Goal: Task Accomplishment & Management: Complete application form

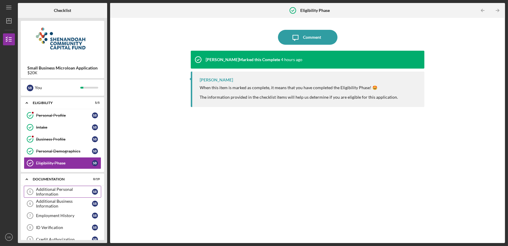
click at [53, 193] on div "Additional Personal Information" at bounding box center [64, 192] width 56 height 10
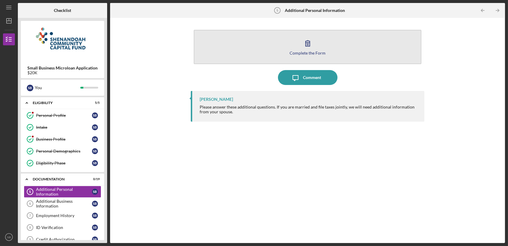
click at [305, 56] on button "Complete the Form Form" at bounding box center [307, 47] width 227 height 34
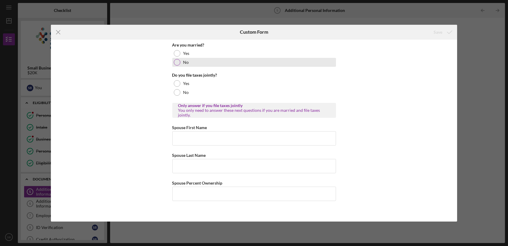
click at [205, 61] on div "No" at bounding box center [254, 62] width 164 height 9
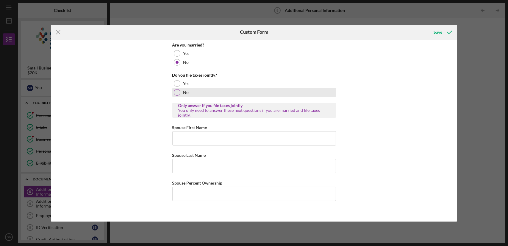
click at [191, 90] on div "No" at bounding box center [254, 92] width 164 height 9
click at [226, 137] on input "Spouse First Name" at bounding box center [254, 138] width 164 height 14
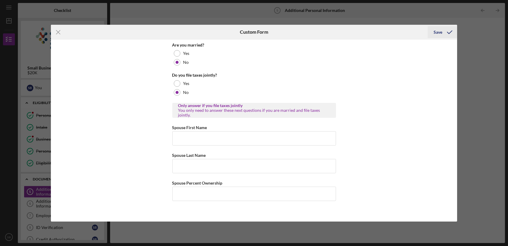
click at [442, 31] on div "Save" at bounding box center [438, 32] width 9 height 12
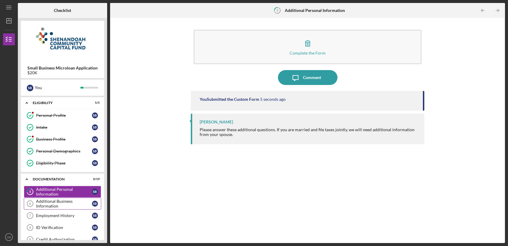
click at [62, 204] on div "Additional Business Information" at bounding box center [64, 204] width 56 height 10
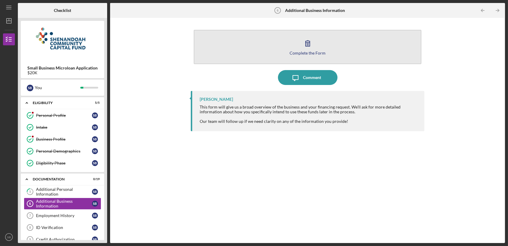
click at [318, 63] on button "Complete the Form Form" at bounding box center [307, 47] width 227 height 34
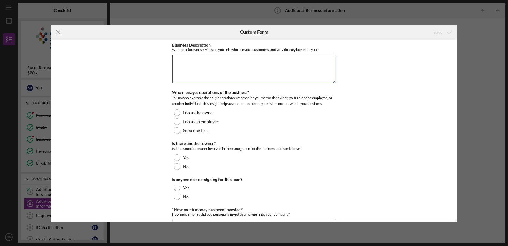
click at [318, 63] on textarea "Business Description" at bounding box center [254, 68] width 164 height 29
click at [273, 61] on textarea "Business Description" at bounding box center [254, 68] width 164 height 29
drag, startPoint x: 171, startPoint y: 49, endPoint x: 318, endPoint y: 58, distance: 147.1
click at [318, 58] on div "Business Description What products or services do you sell, who are your custom…" at bounding box center [254, 64] width 164 height 42
copy label "Business Description"
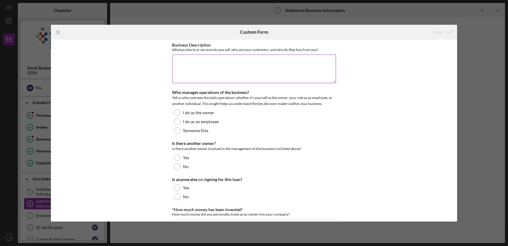
click at [274, 63] on textarea "Business Description" at bounding box center [254, 68] width 164 height 29
paste textarea "LOR Ipsum do si ametcon adipis el Seddoeiusmod, TE, incididu u laboree dolorema…"
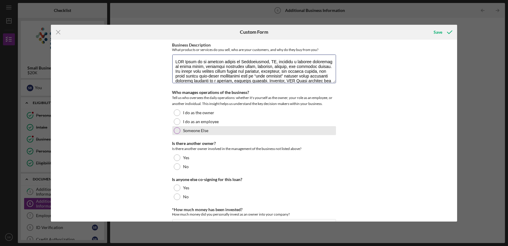
scroll to position [82, 0]
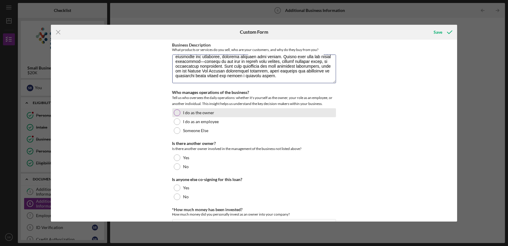
type textarea "LOR Ipsum do si ametcon adipis el Seddoeiusmod, TE, incididu u laboree dolorema…"
click at [181, 109] on div "I do as the owner" at bounding box center [254, 112] width 164 height 9
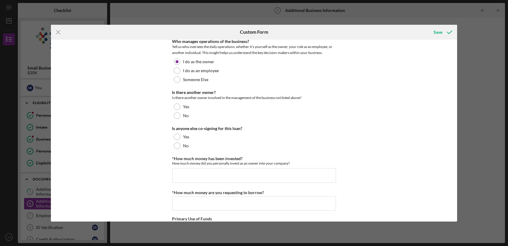
scroll to position [51, 0]
click at [177, 111] on div "No" at bounding box center [254, 115] width 164 height 9
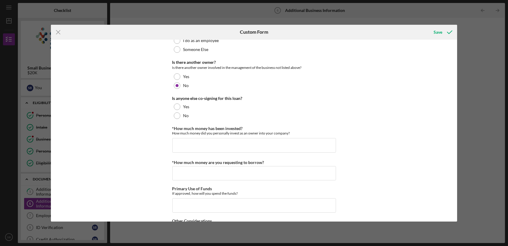
scroll to position [82, 0]
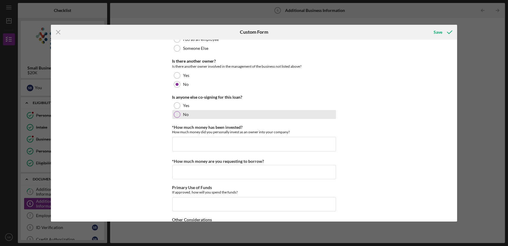
click at [182, 113] on div "No" at bounding box center [254, 114] width 164 height 9
click at [193, 146] on input "*How much money has been invested?" at bounding box center [254, 144] width 164 height 14
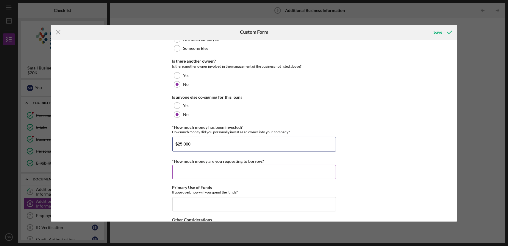
type input "$25,000"
click at [192, 169] on input "*How much money are you requesting to borrow?" at bounding box center [254, 172] width 164 height 14
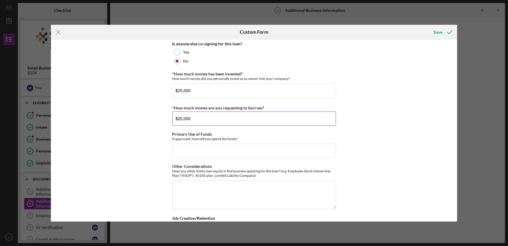
scroll to position [136, 0]
type input "$20,000"
click at [200, 151] on input "Primary Use of Funds" at bounding box center [254, 150] width 164 height 14
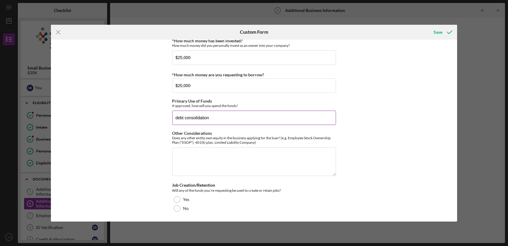
type input "debt consolidation"
click at [200, 151] on textarea "Other Considerations" at bounding box center [254, 161] width 164 height 29
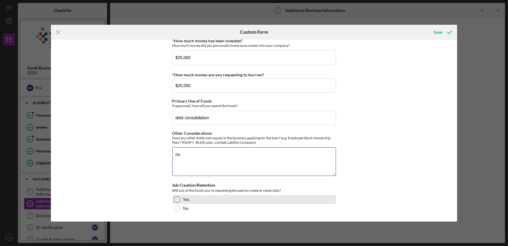
type textarea "no"
click at [179, 199] on div at bounding box center [177, 199] width 7 height 7
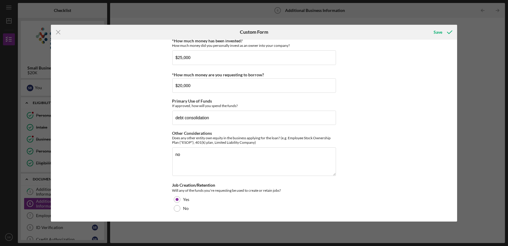
click at [438, 24] on div "Icon/Menu Close Custom Form Save Business Description What products or services…" at bounding box center [254, 123] width 508 height 246
click at [440, 29] on div "Save" at bounding box center [438, 32] width 9 height 12
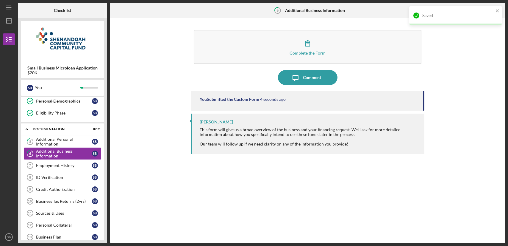
scroll to position [51, 0]
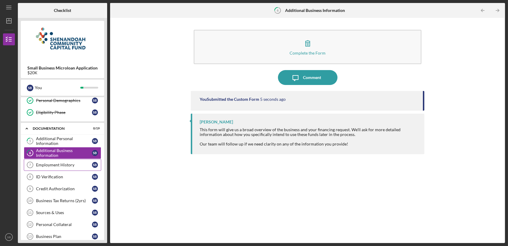
click at [71, 161] on link "Employment History 7 Employment History S B" at bounding box center [62, 165] width 77 height 12
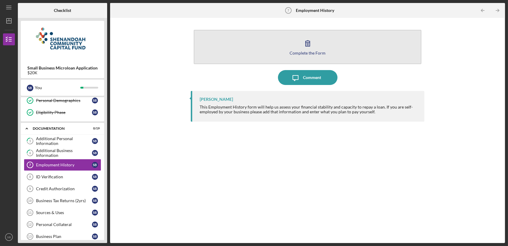
click at [252, 38] on button "Complete the Form Form" at bounding box center [307, 47] width 227 height 34
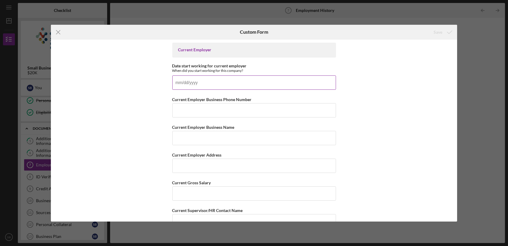
click at [240, 78] on input "Date start working for current employer" at bounding box center [254, 82] width 164 height 14
type input "[DATE]"
click at [243, 112] on input "Current Employer Business Phone Number" at bounding box center [254, 110] width 164 height 14
type input "(9##) ###-####"
type input "[PHONE_NUMBER]"
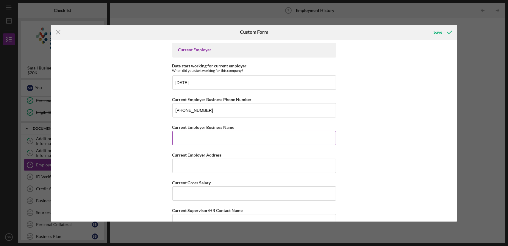
click at [230, 138] on input "Current Employer Business Name" at bounding box center [254, 138] width 164 height 14
type input "BMC Bakes"
type input "[STREET_ADDRESS]"
type input "[PERSON_NAME]"
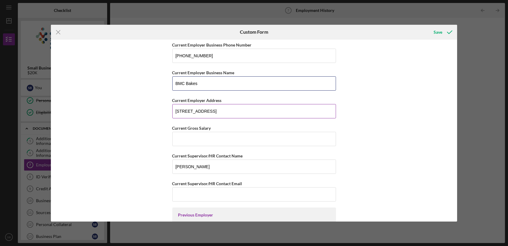
scroll to position [55, 0]
click at [223, 112] on input "[STREET_ADDRESS]" at bounding box center [254, 110] width 164 height 14
click at [237, 107] on input "[STREET_ADDRESS]" at bounding box center [254, 110] width 164 height 14
type input "[STREET_ADDRESS]"
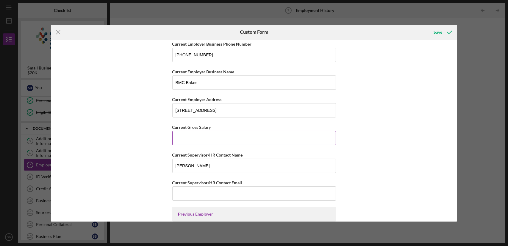
click at [234, 138] on input "Current Gross Salary" at bounding box center [254, 138] width 164 height 14
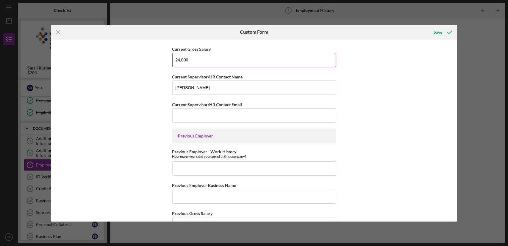
scroll to position [134, 0]
type input "24,000"
click at [233, 115] on input "Current Supervisor/HR Contact Email" at bounding box center [254, 114] width 164 height 14
click at [356, 143] on div "Current Employer Date start working for current employer When did you start wor…" at bounding box center [254, 131] width 407 height 182
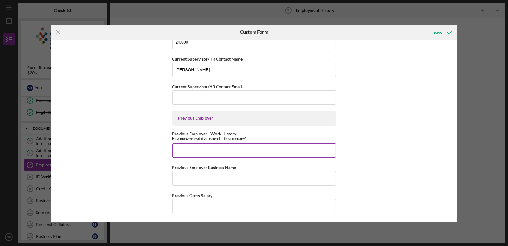
click at [266, 146] on input "Previous Employer - Work History" at bounding box center [254, 150] width 164 height 14
type input "c"
type input "2 years"
click at [253, 173] on input "Previous Employer Business Name" at bounding box center [254, 178] width 164 height 14
type input "cuban burger"
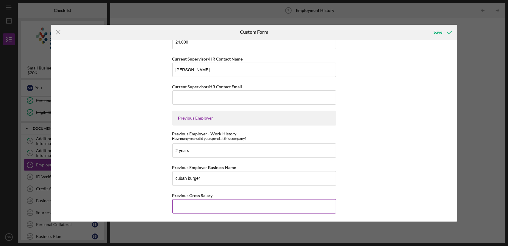
click at [238, 200] on input "Previous Gross Salary" at bounding box center [254, 206] width 164 height 14
type input "50,000"
click at [437, 34] on div "Save" at bounding box center [438, 32] width 9 height 12
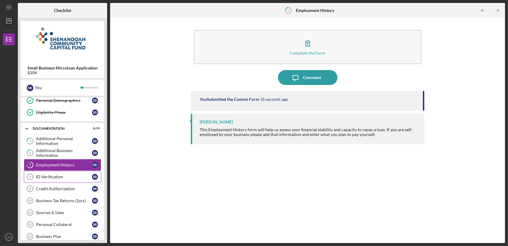
click at [76, 176] on div "ID Verification" at bounding box center [64, 176] width 56 height 5
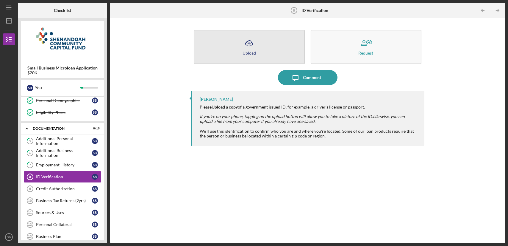
click at [268, 33] on button "Icon/Upload Upload" at bounding box center [249, 47] width 111 height 34
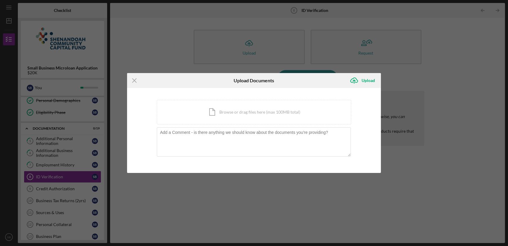
click at [328, 33] on div "Icon/Menu Close Upload Documents Icon/Upload Upload You're uploading documents …" at bounding box center [254, 123] width 508 height 246
click at [256, 117] on div "Icon/Document Browse or drag files here (max 100MB total) Tap to choose files o…" at bounding box center [254, 112] width 195 height 24
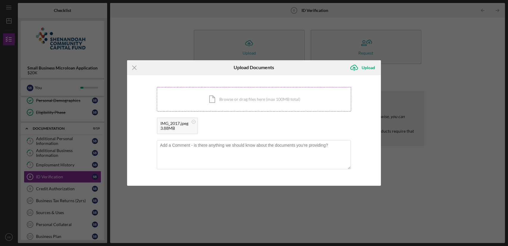
click at [260, 104] on div "Icon/Document Browse or drag files here (max 100MB total) Tap to choose files o…" at bounding box center [254, 99] width 195 height 24
click at [369, 70] on div "Upload" at bounding box center [368, 68] width 13 height 12
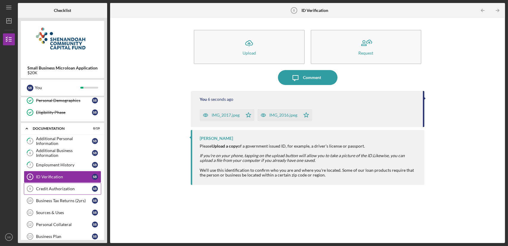
scroll to position [74, 0]
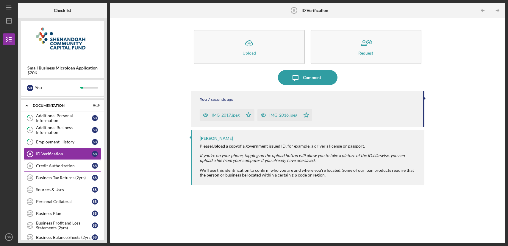
click at [66, 165] on div "Credit Authorization" at bounding box center [64, 165] width 56 height 5
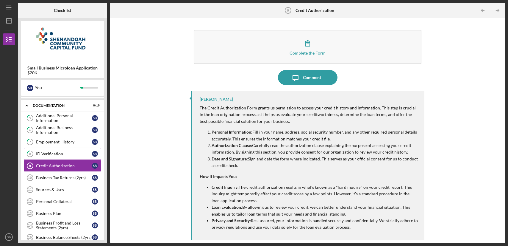
click at [73, 150] on link "8 ID Verification S B" at bounding box center [62, 154] width 77 height 12
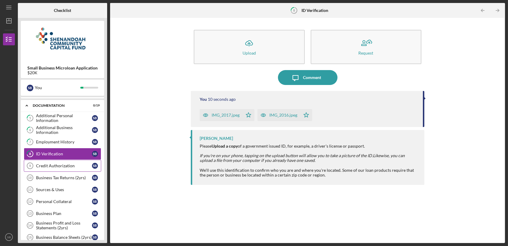
click at [68, 164] on div "Credit Authorization" at bounding box center [64, 165] width 56 height 5
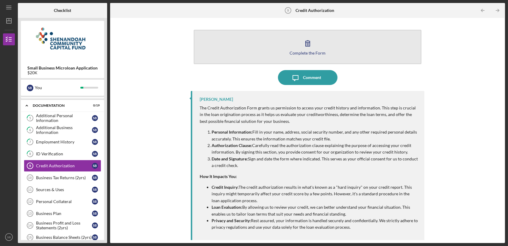
click at [244, 55] on button "Complete the Form Form" at bounding box center [307, 47] width 227 height 34
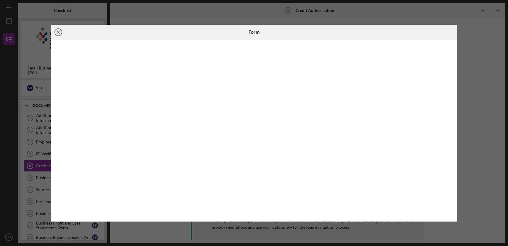
click at [60, 35] on circle at bounding box center [58, 32] width 7 height 7
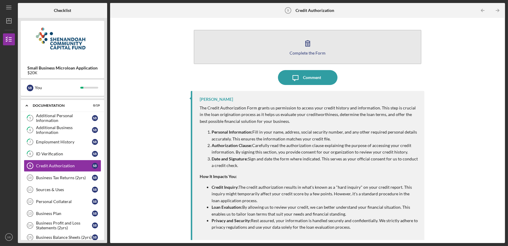
click at [302, 46] on icon "button" at bounding box center [307, 43] width 15 height 15
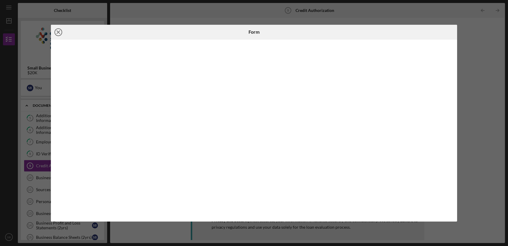
click at [59, 34] on icon "Icon/Close" at bounding box center [58, 32] width 15 height 15
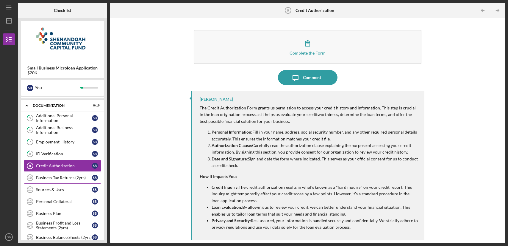
click at [62, 173] on link "Business Tax Returns (2yrs) 10 Business Tax Returns (2yrs) S B" at bounding box center [62, 177] width 77 height 12
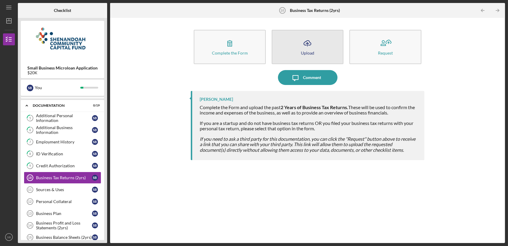
click at [293, 56] on button "Icon/Upload Upload" at bounding box center [308, 47] width 72 height 34
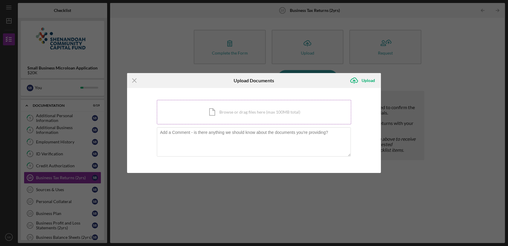
click at [268, 115] on div "Icon/Document Browse or drag files here (max 100MB total) Tap to choose files o…" at bounding box center [254, 112] width 195 height 24
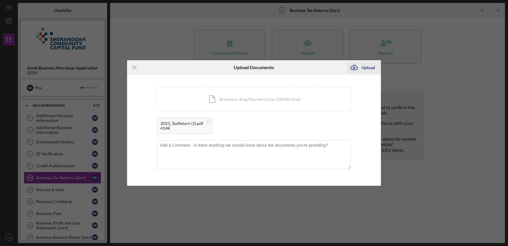
click at [369, 67] on div "Upload" at bounding box center [368, 68] width 13 height 12
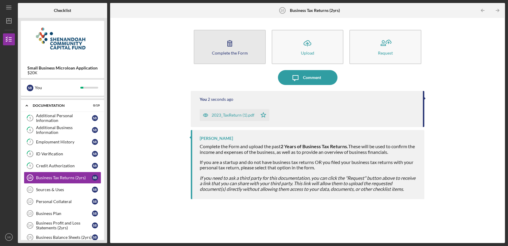
click at [245, 36] on button "Complete the Form Form" at bounding box center [230, 47] width 72 height 34
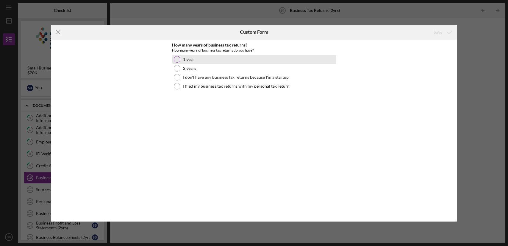
click at [177, 56] on div at bounding box center [177, 59] width 7 height 7
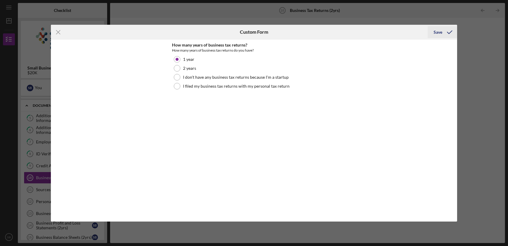
click at [438, 28] on div "Save" at bounding box center [438, 32] width 9 height 12
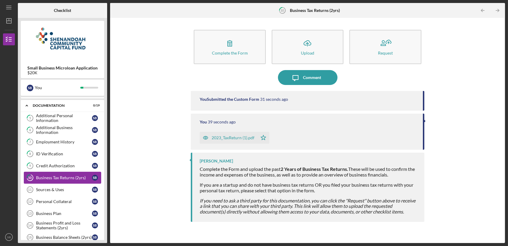
scroll to position [124, 0]
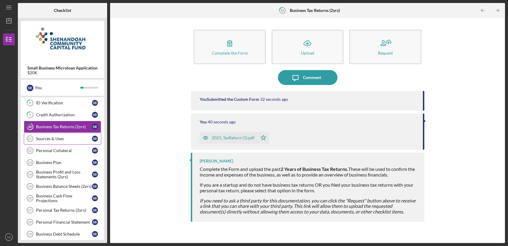
click at [75, 135] on link "Sources & Uses 11 Sources & Uses S B" at bounding box center [62, 138] width 77 height 12
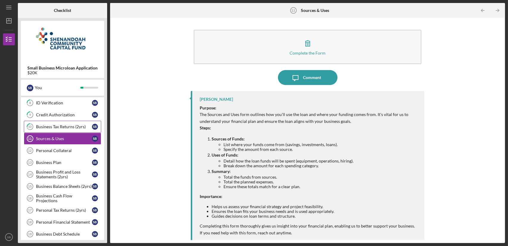
click at [74, 131] on link "10 Business Tax Returns (2yrs) S B" at bounding box center [62, 127] width 77 height 12
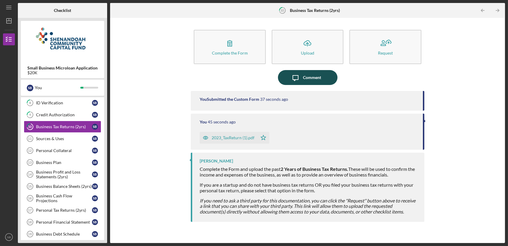
click at [300, 84] on icon "Icon/Message" at bounding box center [295, 77] width 15 height 15
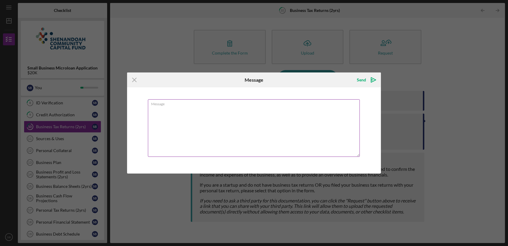
click at [241, 109] on textarea "Message" at bounding box center [254, 127] width 212 height 57
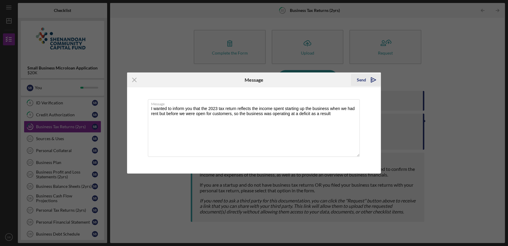
type textarea "I wanted to inform you that the 2023 tax return reflects the income spent start…"
click at [364, 76] on div "Send" at bounding box center [361, 80] width 9 height 12
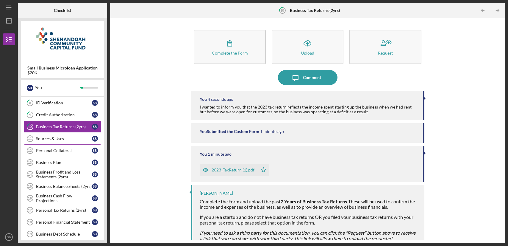
click at [72, 137] on div "Sources & Uses" at bounding box center [64, 138] width 56 height 5
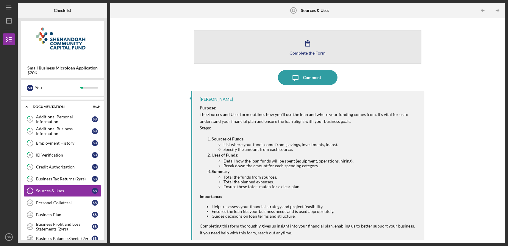
click at [302, 39] on icon "button" at bounding box center [307, 43] width 15 height 15
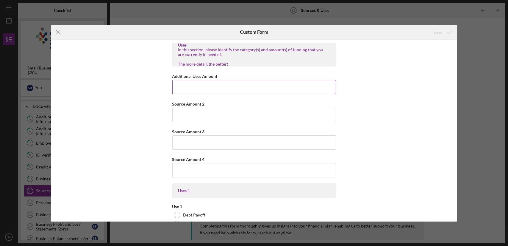
click at [254, 82] on input "Additional Uses Amount" at bounding box center [254, 87] width 164 height 14
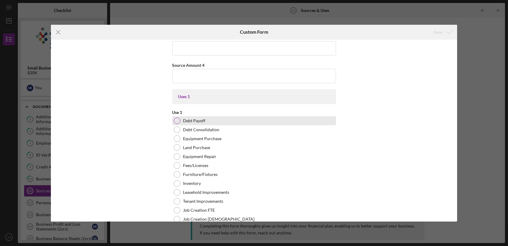
click at [175, 117] on div at bounding box center [177, 120] width 7 height 7
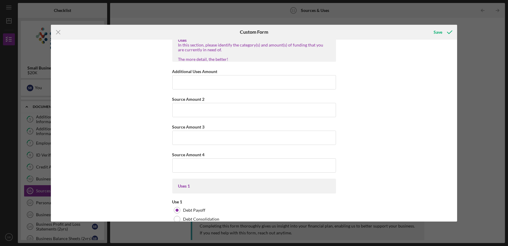
scroll to position [0, 0]
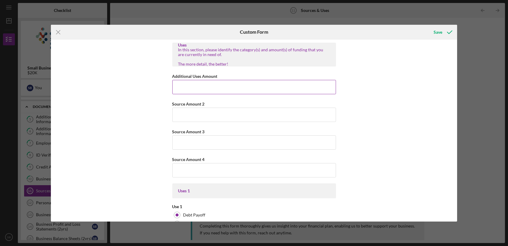
click at [220, 92] on input "Additional Uses Amount" at bounding box center [254, 87] width 164 height 14
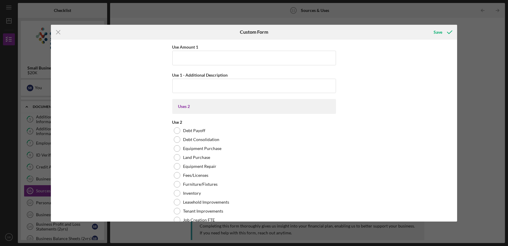
scroll to position [361, 0]
type input "$20,000"
click at [230, 59] on input "Use Amount 1" at bounding box center [254, 57] width 164 height 14
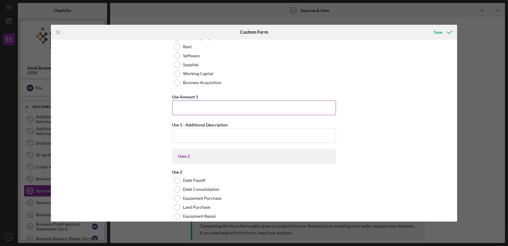
scroll to position [321, 0]
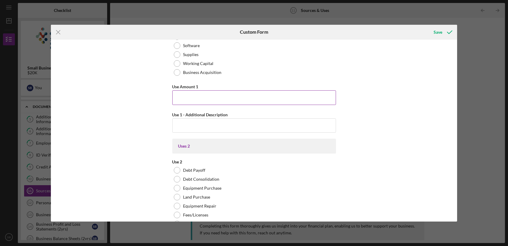
click at [224, 94] on input "Use Amount 1" at bounding box center [254, 97] width 164 height 14
click at [228, 93] on input "Use Amount 1" at bounding box center [254, 97] width 164 height 14
type input "$20,000"
click at [227, 126] on input "Use 1 - Additional Description" at bounding box center [254, 125] width 164 height 14
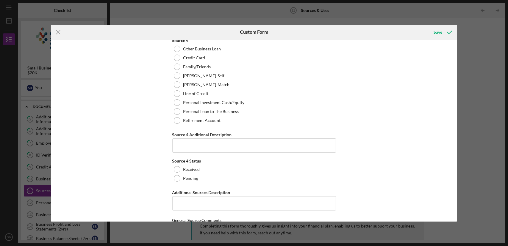
scroll to position [2736, 0]
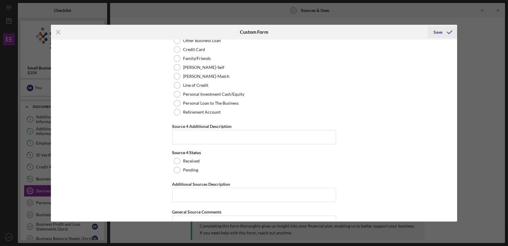
type input "debt consolidation of high interest credit cards"
click at [442, 30] on div "Save" at bounding box center [438, 32] width 9 height 12
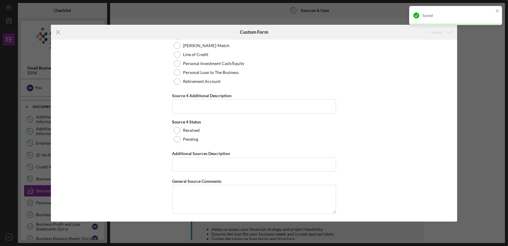
scroll to position [2767, 0]
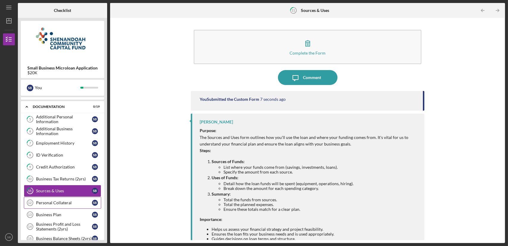
click at [58, 201] on div "Personal Collateral" at bounding box center [64, 202] width 56 height 5
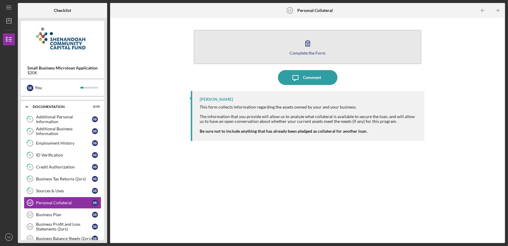
click at [251, 51] on button "Complete the Form Form" at bounding box center [307, 47] width 227 height 34
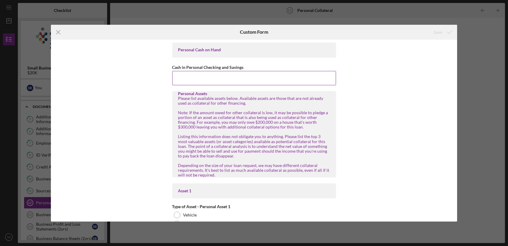
click at [241, 75] on input "Cash in Personal Checking and Savings" at bounding box center [254, 78] width 164 height 14
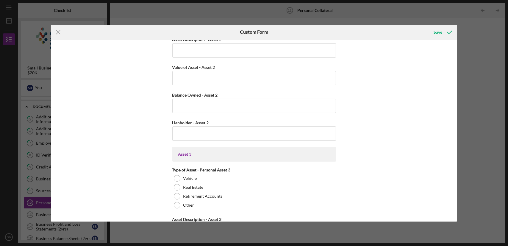
scroll to position [503, 0]
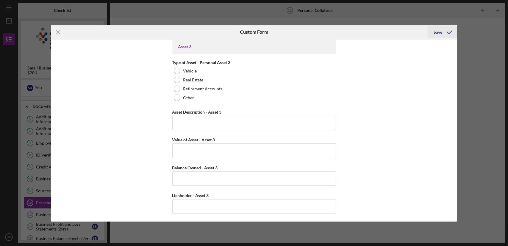
type input "$8,000"
click at [442, 34] on div "Save" at bounding box center [438, 32] width 9 height 12
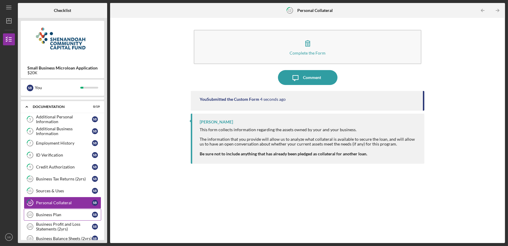
click at [64, 213] on div "Business Plan" at bounding box center [64, 214] width 56 height 5
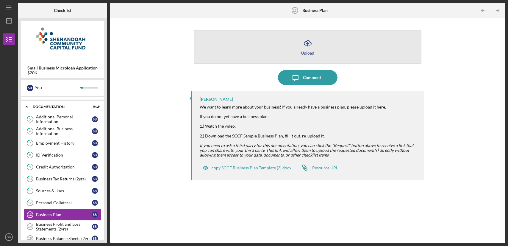
click at [277, 54] on button "Icon/Upload Upload" at bounding box center [307, 47] width 227 height 34
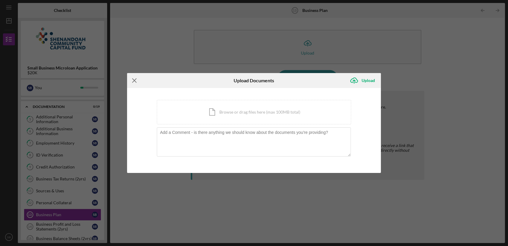
click at [135, 81] on icon "Icon/Menu Close" at bounding box center [134, 80] width 15 height 15
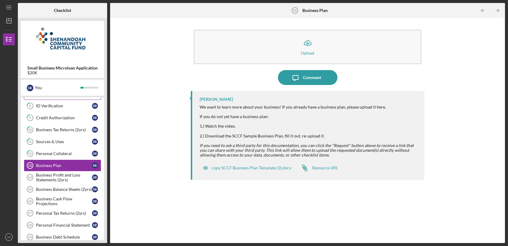
scroll to position [122, 0]
click at [71, 174] on div "Business Profit and Loss Statements (2yrs)" at bounding box center [64, 177] width 56 height 10
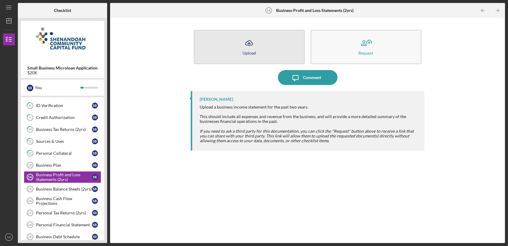
click at [265, 49] on button "Icon/Upload Upload" at bounding box center [249, 47] width 111 height 34
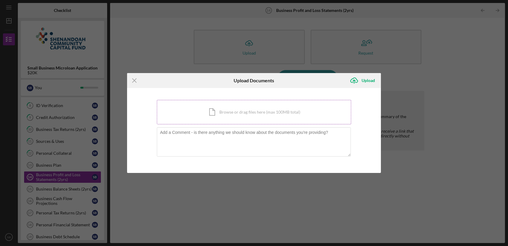
click at [244, 113] on div "Icon/Document Browse or drag files here (max 100MB total) Tap to choose files o…" at bounding box center [254, 112] width 195 height 24
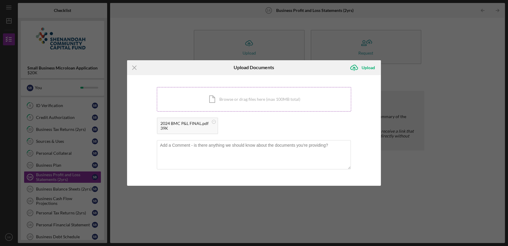
click at [260, 99] on div "Icon/Document Browse or drag files here (max 100MB total) Tap to choose files o…" at bounding box center [254, 99] width 195 height 24
click at [364, 67] on div "Upload" at bounding box center [368, 68] width 13 height 12
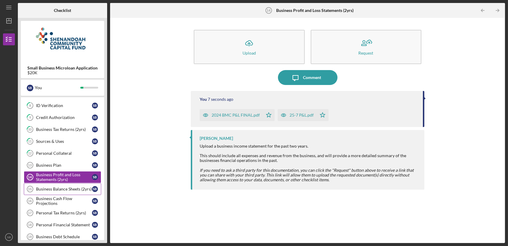
click at [79, 186] on div "Business Balance Sheets (2yrs)" at bounding box center [64, 188] width 56 height 5
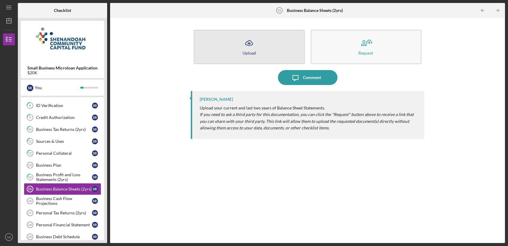
click at [253, 47] on icon "Icon/Upload" at bounding box center [249, 43] width 15 height 15
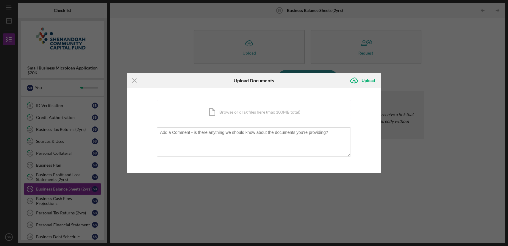
click at [238, 108] on div "Icon/Document Browse or drag files here (max 100MB total) Tap to choose files o…" at bounding box center [254, 112] width 195 height 24
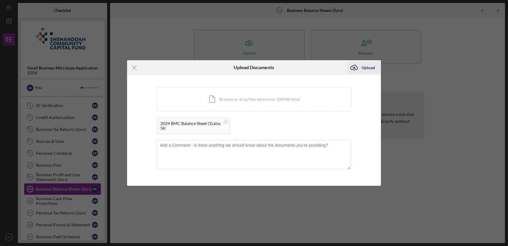
click at [371, 69] on div "Upload" at bounding box center [368, 68] width 13 height 12
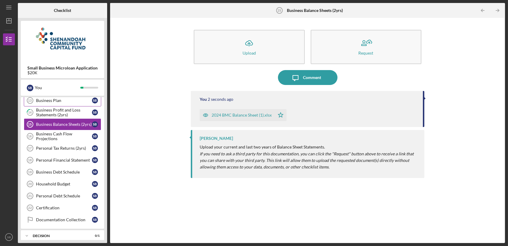
scroll to position [191, 0]
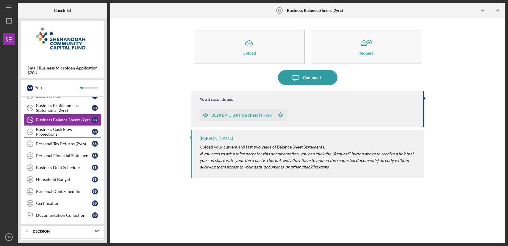
click at [70, 130] on div "Business Cash Flow Projections" at bounding box center [64, 132] width 56 height 10
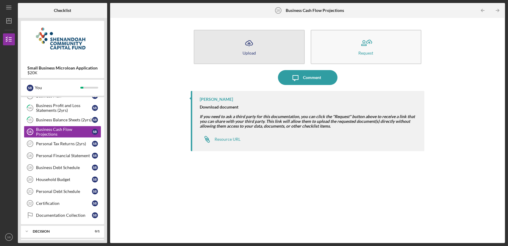
click at [242, 54] on button "Icon/Upload Upload" at bounding box center [249, 47] width 111 height 34
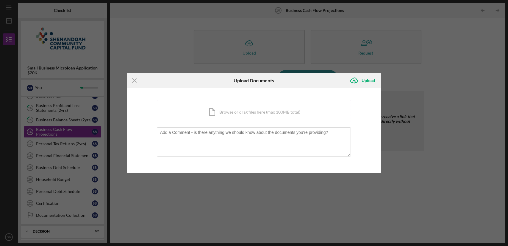
click at [224, 113] on div "Icon/Document Browse or drag files here (max 100MB total) Tap to choose files o…" at bounding box center [254, 112] width 195 height 24
click at [277, 111] on div "Icon/Document Browse or drag files here (max 100MB total) Tap to choose files o…" at bounding box center [254, 112] width 195 height 24
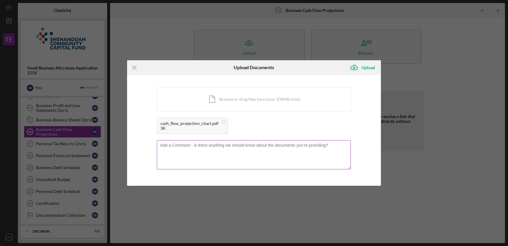
click at [216, 151] on textarea at bounding box center [254, 154] width 194 height 29
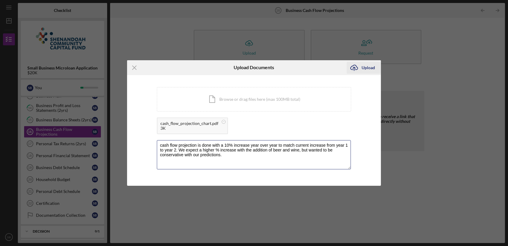
type textarea "cash flow projection is done with a 10% increase year over year to match curren…"
click at [365, 71] on div "Upload" at bounding box center [368, 68] width 13 height 12
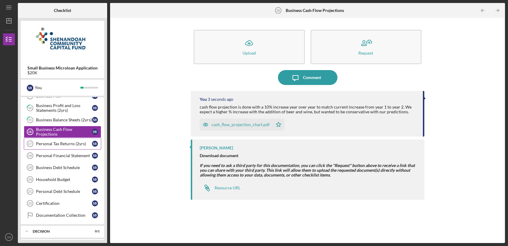
click at [76, 144] on div "Personal Tax Returns (2yrs)" at bounding box center [64, 143] width 56 height 5
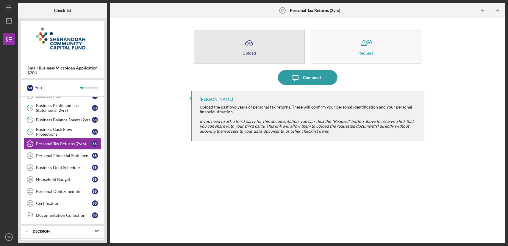
click at [233, 57] on button "Icon/Upload Upload" at bounding box center [249, 47] width 111 height 34
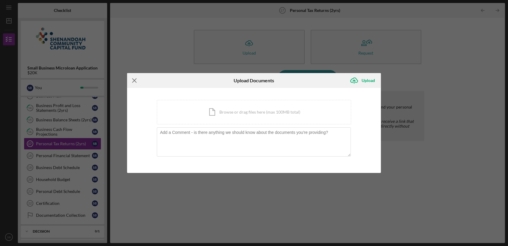
click at [133, 85] on icon "Icon/Menu Close" at bounding box center [134, 80] width 15 height 15
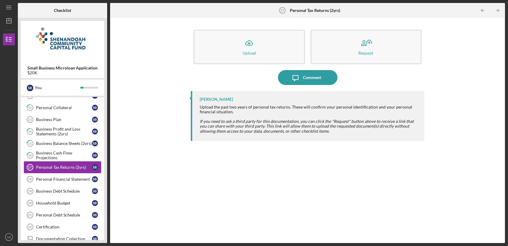
scroll to position [168, 0]
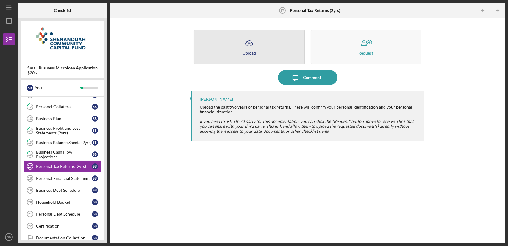
click at [271, 57] on button "Icon/Upload Upload" at bounding box center [249, 47] width 111 height 34
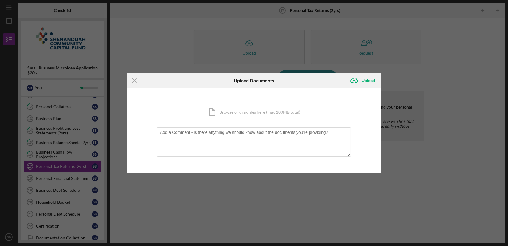
click at [255, 109] on div "Icon/Document Browse or drag files here (max 100MB total) Tap to choose files o…" at bounding box center [254, 112] width 195 height 24
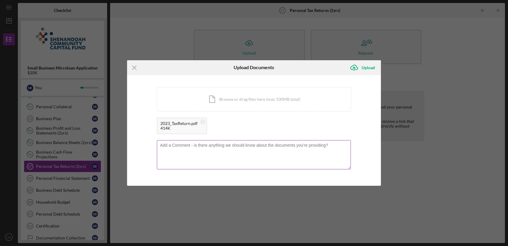
click at [213, 147] on textarea at bounding box center [254, 154] width 194 height 29
drag, startPoint x: 283, startPoint y: 148, endPoint x: 279, endPoint y: 144, distance: 5.7
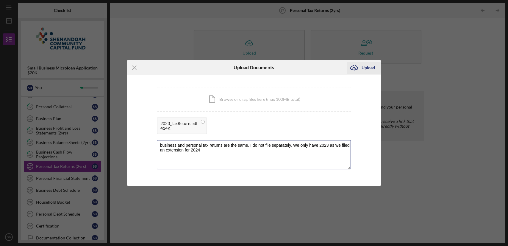
type textarea "business and personal tax returns are the same. I do not file separately. We on…"
click at [360, 73] on icon "Icon/Upload" at bounding box center [354, 67] width 15 height 15
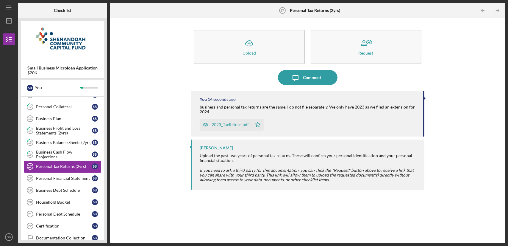
click at [74, 179] on div "Personal Financial Statement" at bounding box center [64, 178] width 56 height 5
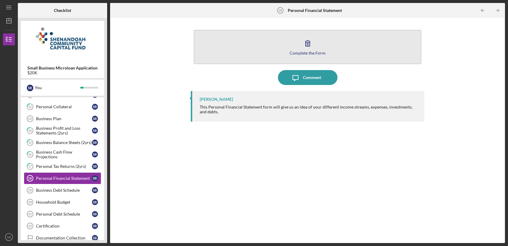
click at [298, 46] on button "Complete the Form Form" at bounding box center [307, 47] width 227 height 34
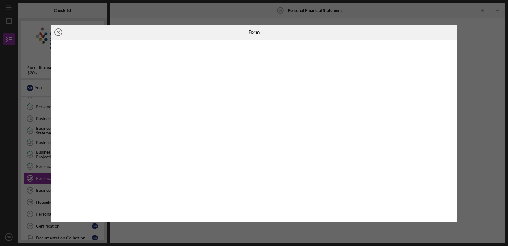
click at [54, 34] on icon "Icon/Close" at bounding box center [58, 32] width 15 height 15
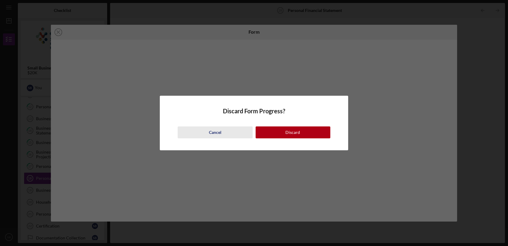
click at [225, 133] on button "Cancel" at bounding box center [215, 132] width 75 height 12
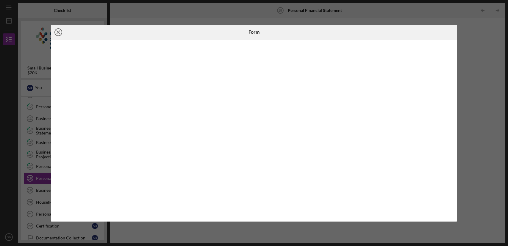
click at [59, 32] on line at bounding box center [58, 32] width 3 height 3
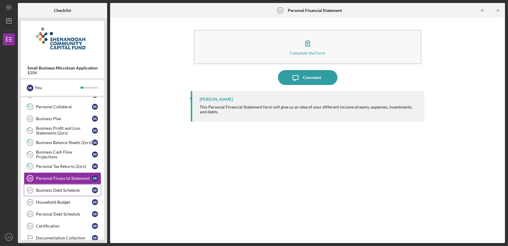
click at [60, 185] on link "Business Debt Schedule 19 Business Debt Schedule S B" at bounding box center [62, 190] width 77 height 12
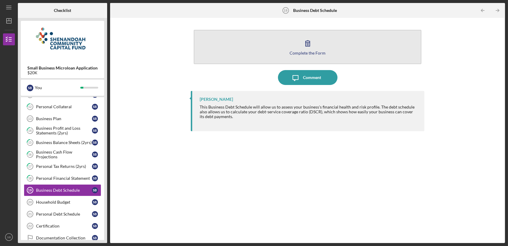
click at [248, 57] on button "Complete the Form Form" at bounding box center [307, 47] width 227 height 34
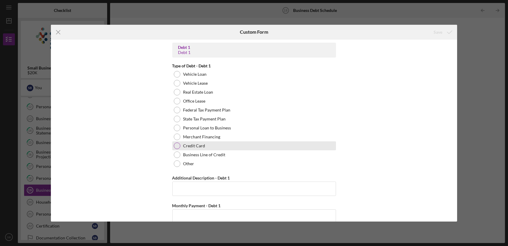
click at [190, 146] on label "Credit Card" at bounding box center [194, 145] width 22 height 5
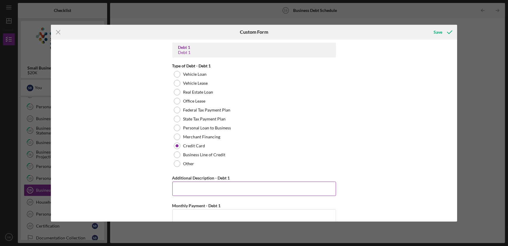
click at [197, 183] on input "Additional Description - Debt 1" at bounding box center [254, 188] width 164 height 14
click at [197, 183] on input "13000" at bounding box center [254, 188] width 164 height 14
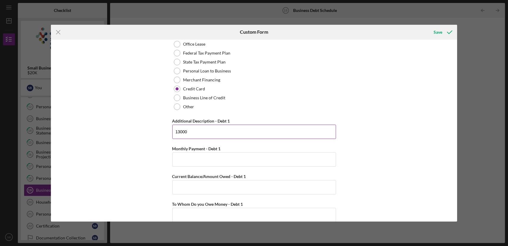
scroll to position [69, 0]
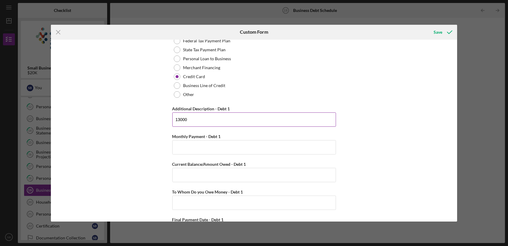
click at [174, 120] on input "13000" at bounding box center [254, 119] width 164 height 14
click at [188, 122] on input "$13000" at bounding box center [254, 119] width 164 height 14
type input "$13000 on a [PERSON_NAME] fargo master card"
click at [188, 144] on input "Monthly Payment - Debt 1" at bounding box center [254, 147] width 164 height 14
click at [187, 147] on input "$10,002,000" at bounding box center [254, 147] width 164 height 14
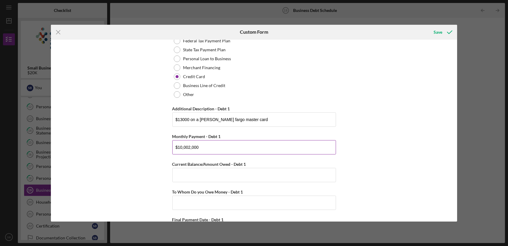
click at [204, 148] on input "$10,002,000" at bounding box center [254, 147] width 164 height 14
type input "$1,000"
click at [212, 177] on input "Current Balance/Amount Owed - Debt 1" at bounding box center [254, 175] width 164 height 14
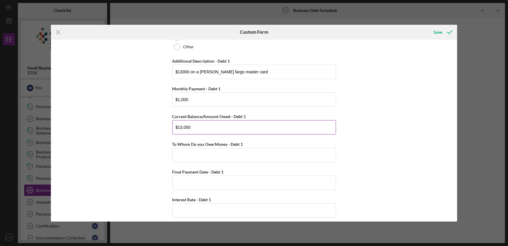
scroll to position [117, 0]
type input "$13,000"
click at [213, 155] on input "To Whom Do you Owe Money - Debt 1" at bounding box center [254, 155] width 164 height 14
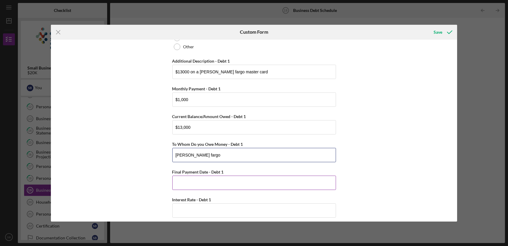
type input "[PERSON_NAME] fargo"
click at [212, 184] on input "Final Payment Date - Debt 1" at bounding box center [254, 182] width 164 height 14
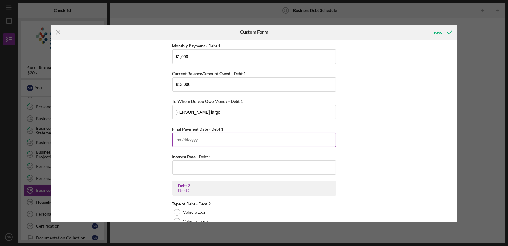
scroll to position [160, 0]
click at [211, 167] on input "Interest Rate - Debt 1" at bounding box center [254, 167] width 164 height 14
type input "25.00000%"
click at [207, 143] on input "Final Payment Date - Debt 1" at bounding box center [254, 139] width 164 height 14
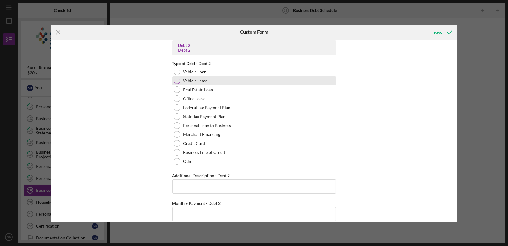
scroll to position [300, 0]
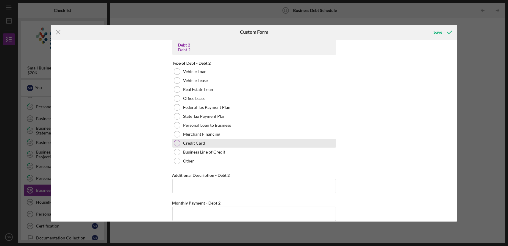
click at [205, 138] on div "Credit Card" at bounding box center [254, 142] width 164 height 9
click at [200, 186] on input "Additional Description - Debt 2" at bounding box center [254, 186] width 164 height 14
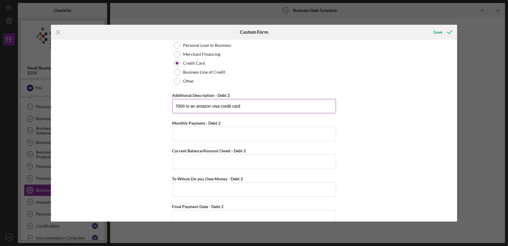
scroll to position [380, 0]
type input "7000 to an amazon visa credit card"
click at [226, 126] on input "Monthly Payment - Debt 2" at bounding box center [254, 133] width 164 height 14
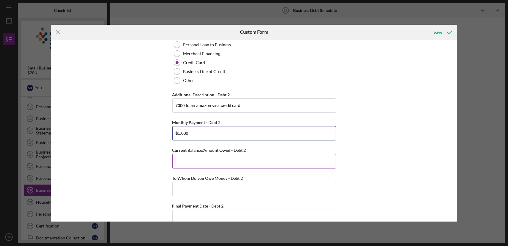
type input "$1,000"
click at [222, 156] on input "Current Balance/Amount Owed - Debt 2" at bounding box center [254, 161] width 164 height 14
type input "$7,000"
type input "visa"
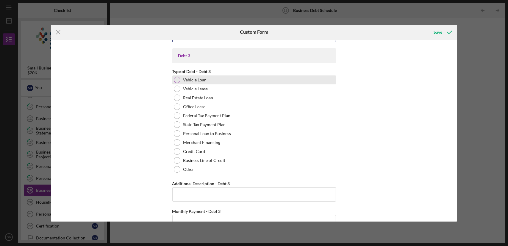
scroll to position [590, 0]
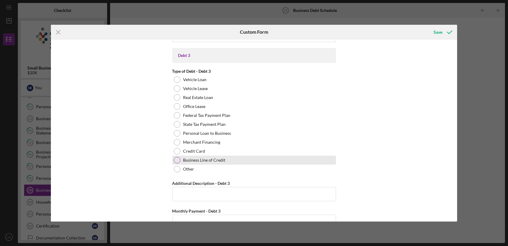
type input "30.00000%"
click at [200, 161] on label "Business Line of Credit" at bounding box center [204, 159] width 42 height 5
click at [194, 189] on input "Additional Description - Debt 3" at bounding box center [254, 194] width 164 height 14
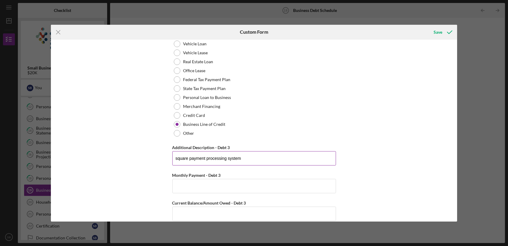
scroll to position [626, 0]
type input "square payment processing system"
click at [194, 189] on input "Monthly Payment - Debt 3" at bounding box center [254, 185] width 164 height 14
type input "$1"
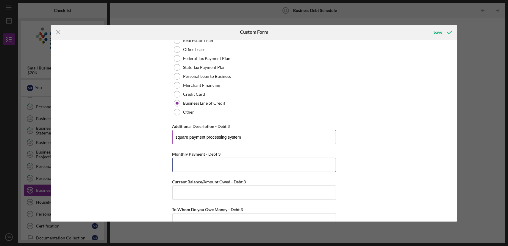
scroll to position [649, 0]
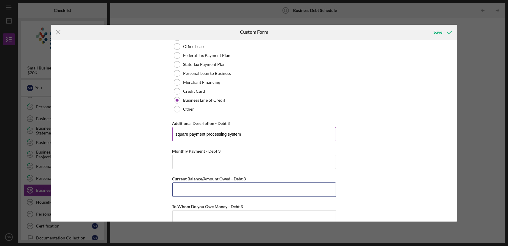
click at [194, 189] on input "Current Balance/Amount Owed - Debt 3" at bounding box center [254, 189] width 164 height 14
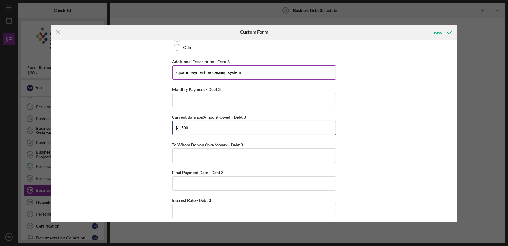
scroll to position [711, 0]
type input "$1,500"
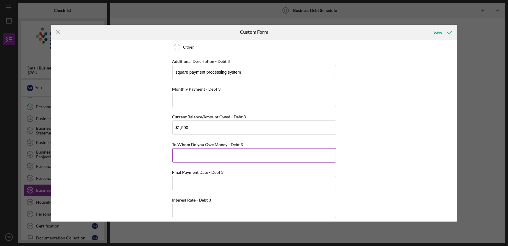
click at [206, 150] on input "To Whom Do you Owe Money - Debt 3" at bounding box center [254, 155] width 164 height 14
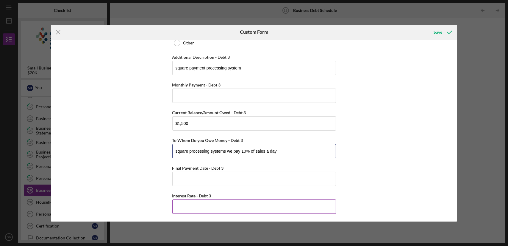
type input "square processing systems we pay 10% of sales a day"
click at [202, 201] on input "Interest Rate - Debt 3" at bounding box center [254, 206] width 164 height 14
type input "14.00000%"
click at [446, 34] on icon "submit" at bounding box center [449, 32] width 15 height 15
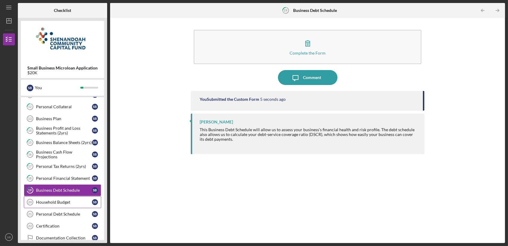
click at [43, 199] on div "Household Budget" at bounding box center [64, 201] width 56 height 5
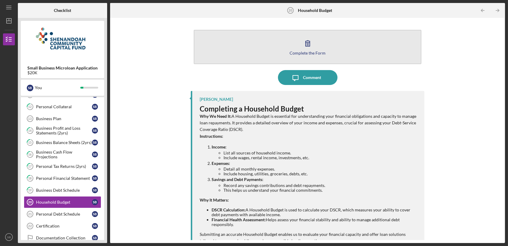
click at [229, 55] on button "Complete the Form Form" at bounding box center [307, 47] width 227 height 34
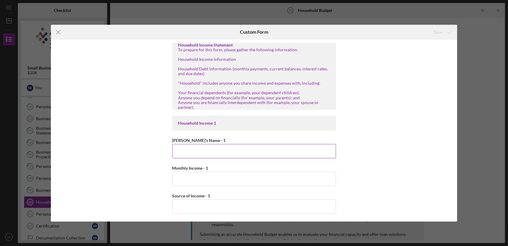
click at [183, 152] on input "[PERSON_NAME]'s Name - 1" at bounding box center [254, 151] width 164 height 14
type input "[PERSON_NAME]"
type input "$2,000"
type input "b"
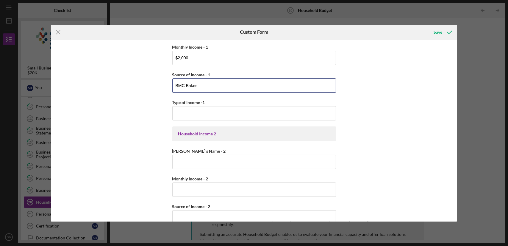
scroll to position [132, 0]
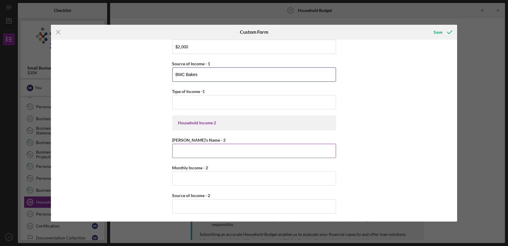
type input "BMC Bakes"
click at [209, 146] on input "[PERSON_NAME]'s Name - 2" at bounding box center [254, 150] width 164 height 14
type input "[PERSON_NAME]"
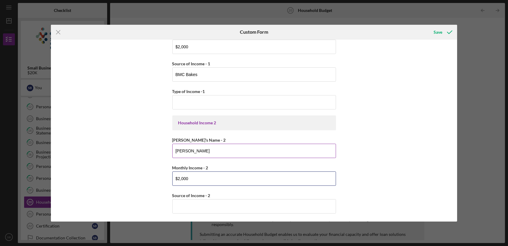
type input "$2,000"
type input "v"
type input "VA disability"
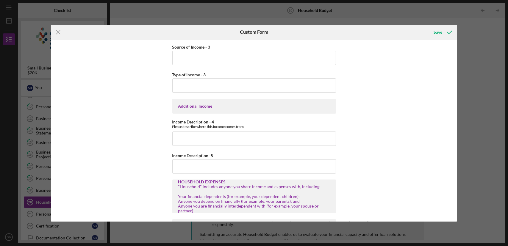
scroll to position [413, 0]
click at [214, 138] on input "Income Description - 4" at bounding box center [254, 137] width 164 height 14
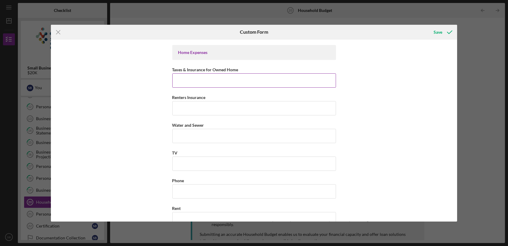
scroll to position [590, 0]
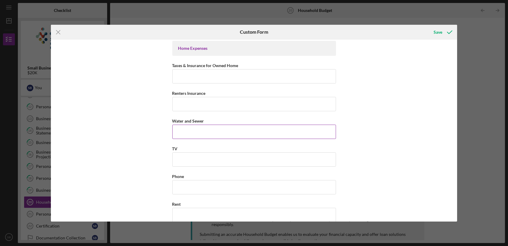
click at [221, 124] on input "Water and Sewer" at bounding box center [254, 131] width 164 height 14
type input "$100"
click at [219, 160] on input "TV" at bounding box center [254, 159] width 164 height 14
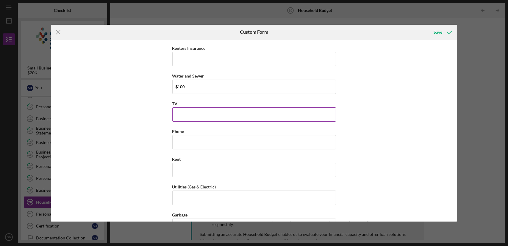
scroll to position [635, 0]
click at [221, 144] on input "Phone" at bounding box center [254, 142] width 164 height 14
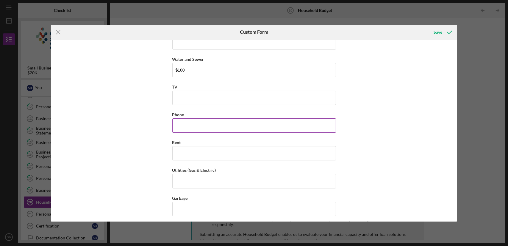
scroll to position [656, 0]
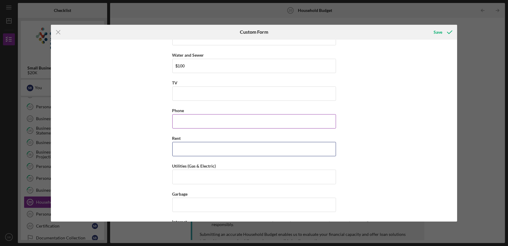
click at [221, 144] on input "Rent" at bounding box center [254, 149] width 164 height 14
type input "$900"
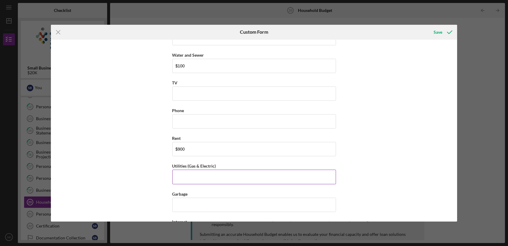
click at [215, 176] on input "Utilities (Gas & Electric)" at bounding box center [254, 176] width 164 height 14
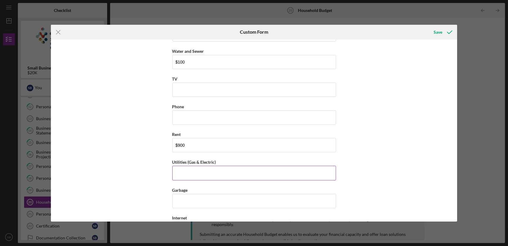
scroll to position [660, 0]
click at [215, 176] on input "Utilities (Gas & Electric)" at bounding box center [254, 172] width 164 height 14
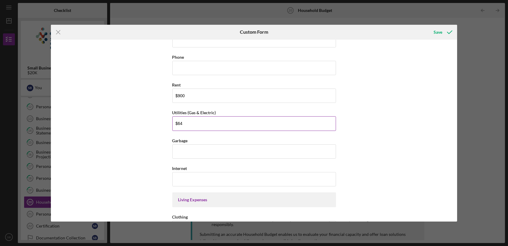
scroll to position [711, 0]
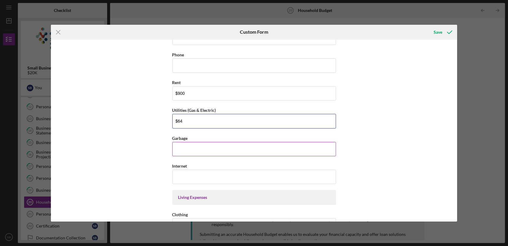
type input "$6"
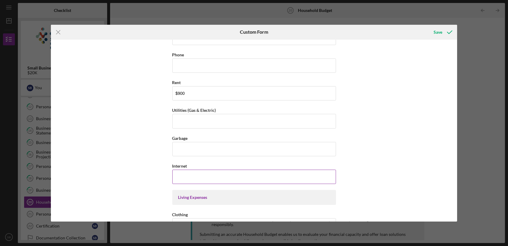
click at [198, 172] on input "Internet" at bounding box center [254, 176] width 164 height 14
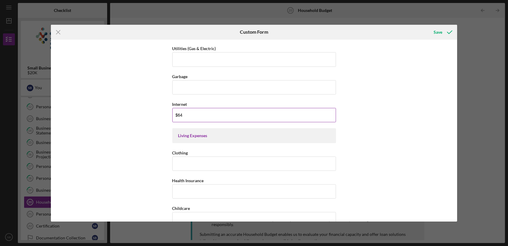
scroll to position [774, 0]
type input "$64"
click at [199, 164] on input "Clothing" at bounding box center [254, 162] width 164 height 14
type input "$200"
click at [196, 183] on input "Health Insurance" at bounding box center [254, 190] width 164 height 14
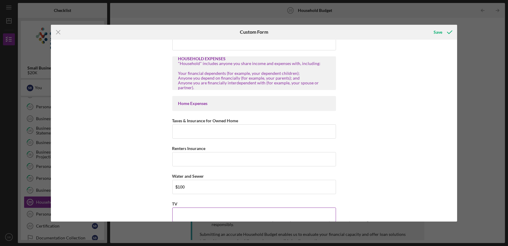
scroll to position [535, 0]
type input "$0"
click at [201, 136] on input "Taxes & Insurance for Owned Home" at bounding box center [254, 131] width 164 height 14
type input "$0"
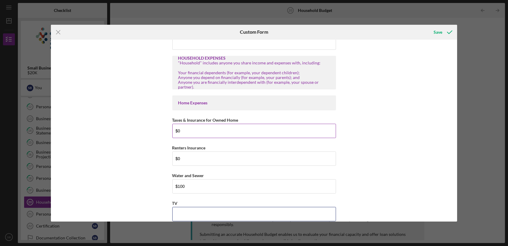
type input "$0"
type input "$30"
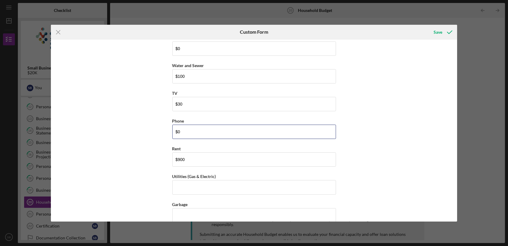
type input "$0"
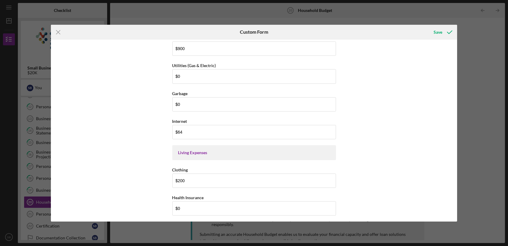
scroll to position [860, 0]
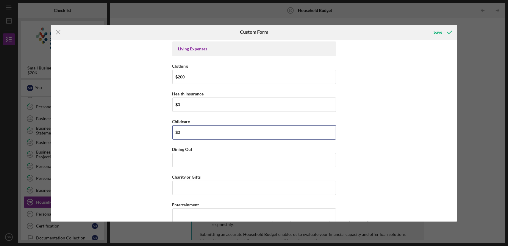
type input "$0"
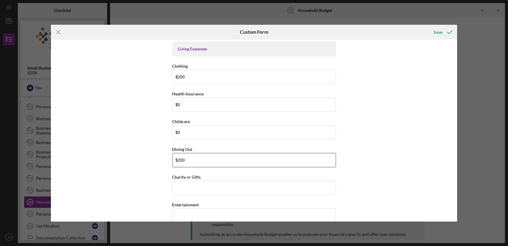
type input "$200"
type input "$0"
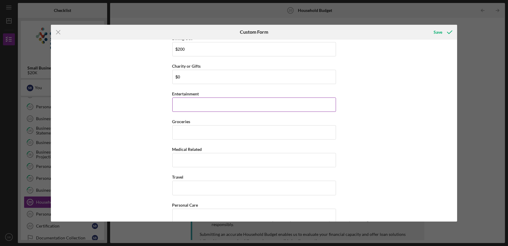
click at [203, 105] on input "Entertainment" at bounding box center [254, 104] width 164 height 14
type input "$50"
type input "$200"
type input "$0"
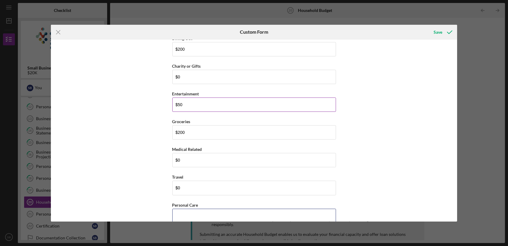
type input "$0"
type input "$100"
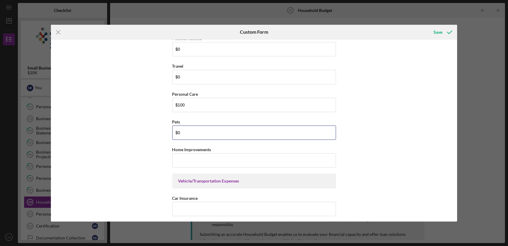
type input "$0"
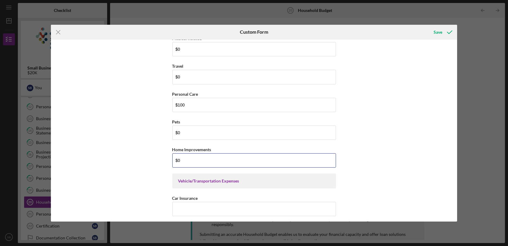
type input "$0"
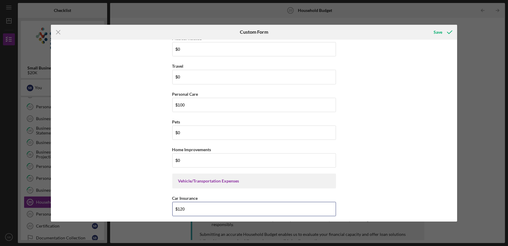
type input "$120"
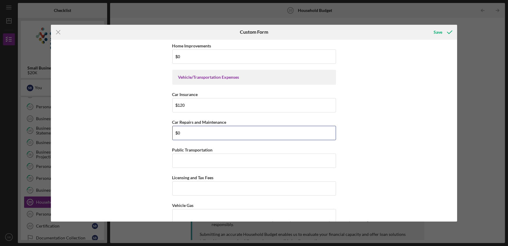
type input "$0"
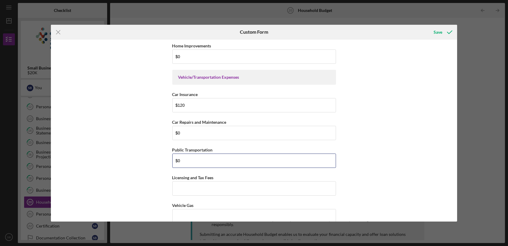
type input "$0"
type input "$60"
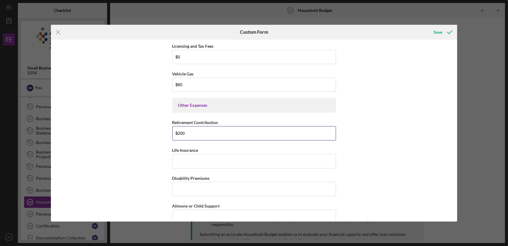
type input "$200"
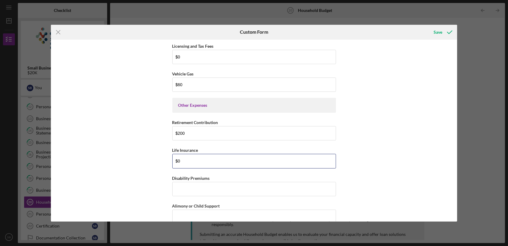
type input "$0"
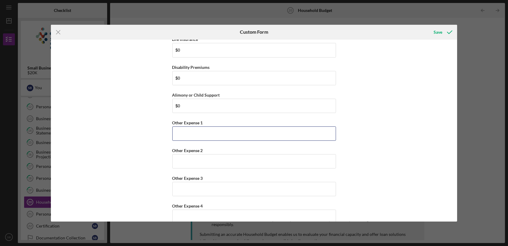
scroll to position [1462, 0]
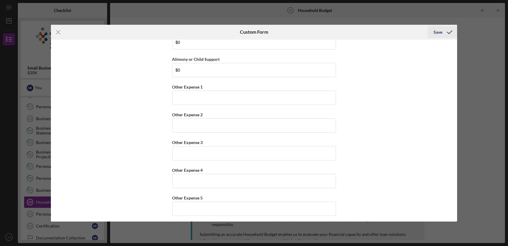
click at [442, 33] on div "Save" at bounding box center [438, 32] width 9 height 12
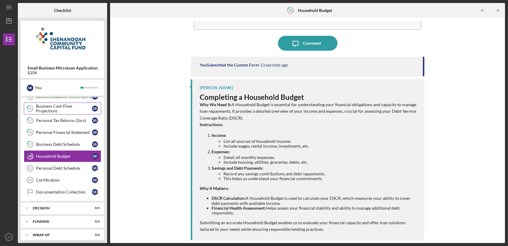
scroll to position [216, 0]
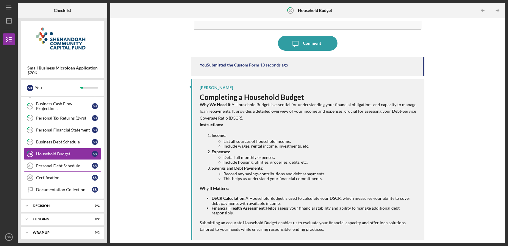
click at [55, 164] on div "Personal Debt Schedule" at bounding box center [64, 165] width 56 height 5
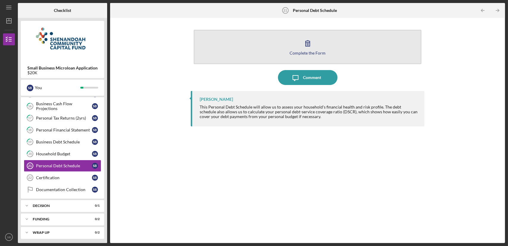
click at [270, 54] on button "Complete the Form Form" at bounding box center [307, 47] width 227 height 34
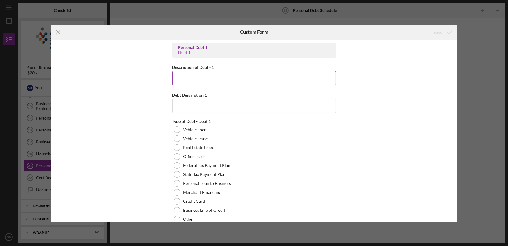
click at [237, 84] on input "Description of Debt - 1" at bounding box center [254, 78] width 164 height 14
type input "credit card debt"
click at [234, 103] on input "Debt Description 1" at bounding box center [254, 106] width 164 height 14
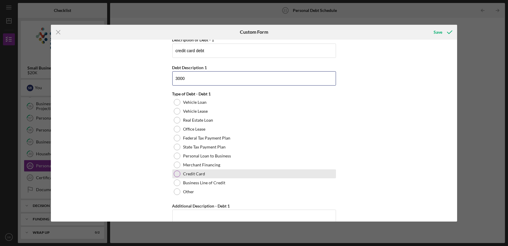
type input "3000"
click at [186, 169] on div "Credit Card" at bounding box center [254, 173] width 164 height 9
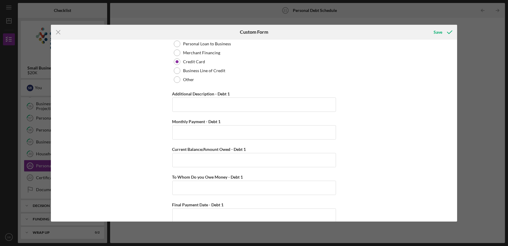
scroll to position [158, 0]
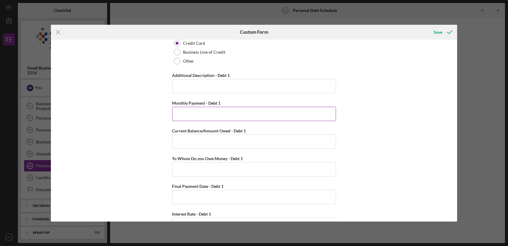
click at [246, 113] on input "Monthly Payment - Debt 1" at bounding box center [254, 114] width 164 height 14
click at [199, 144] on input "Current Balance/Amount Owed - Debt 1" at bounding box center [254, 141] width 164 height 14
click at [199, 113] on input "$1,000" at bounding box center [254, 114] width 164 height 14
type input "$1"
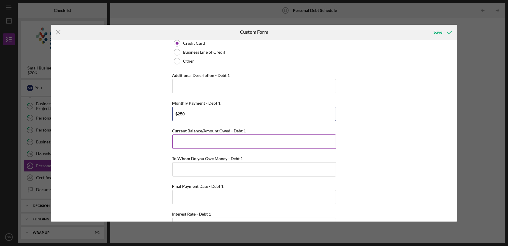
type input "$250"
click at [203, 141] on input "Current Balance/Amount Owed - Debt 1" at bounding box center [254, 141] width 164 height 14
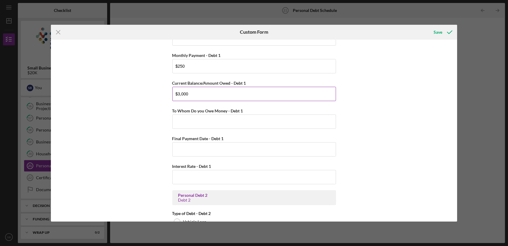
scroll to position [206, 0]
type input "$3,000"
click at [210, 123] on input "To Whom Do you Owe Money - Debt 1" at bounding box center [254, 121] width 164 height 14
type input "chase bank"
click at [208, 151] on input "Final Payment Date - Debt 1" at bounding box center [254, 148] width 164 height 14
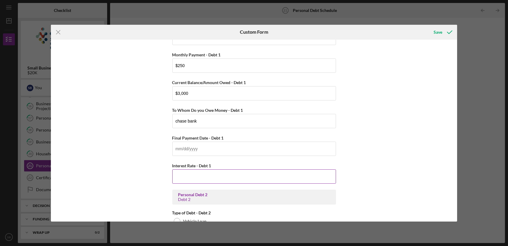
click at [204, 176] on input "Interest Rate - Debt 1" at bounding box center [254, 176] width 164 height 14
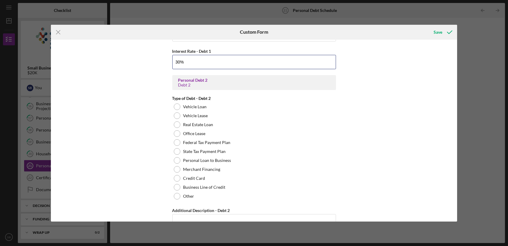
scroll to position [320, 0]
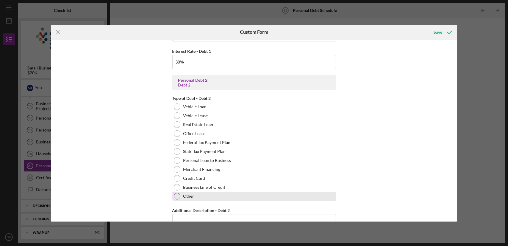
type input "30.00000%"
click at [191, 195] on label "Other" at bounding box center [188, 195] width 11 height 5
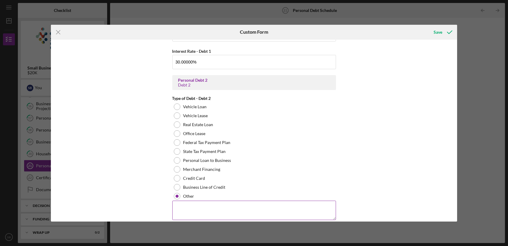
click at [192, 201] on textarea at bounding box center [254, 209] width 164 height 19
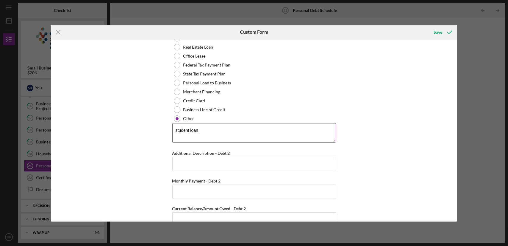
scroll to position [398, 0]
type textarea "student loan"
click at [199, 169] on input "Additional Description - Debt 2" at bounding box center [254, 164] width 164 height 14
click at [197, 185] on input "Monthly Payment - Debt 2" at bounding box center [254, 191] width 164 height 14
type input "$250"
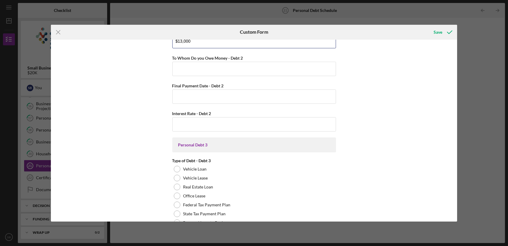
scroll to position [576, 0]
type input "$13,000"
type input "b"
type input "nelnet"
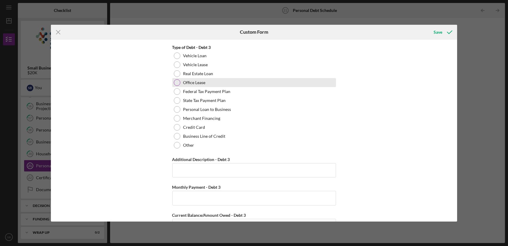
scroll to position [688, 0]
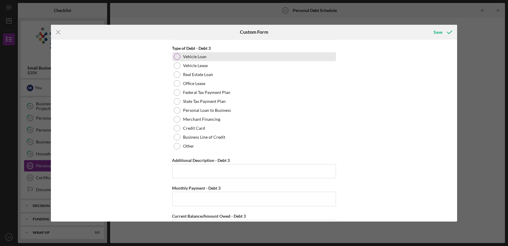
type input "7.00000%"
click at [202, 54] on label "Vehicle Loan" at bounding box center [195, 56] width 24 height 5
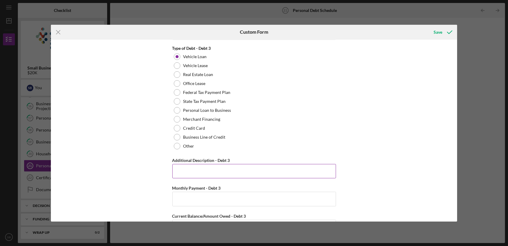
click at [204, 164] on input "Additional Description - Debt 3" at bounding box center [254, 171] width 164 height 14
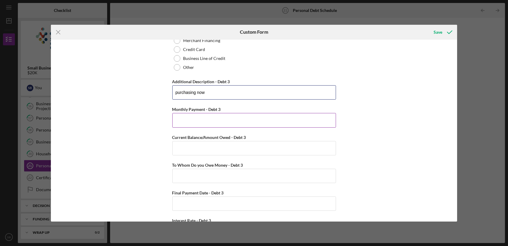
type input "purchasing now"
click at [214, 119] on input "Monthly Payment - Debt 3" at bounding box center [254, 120] width 164 height 14
type input "$400"
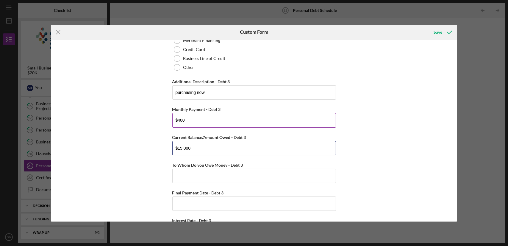
type input "$15,000"
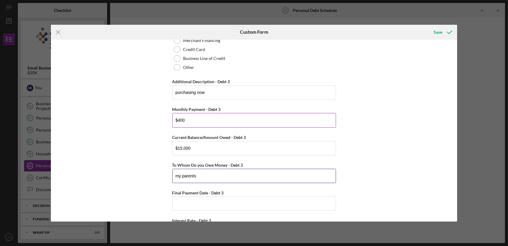
type input "my parents"
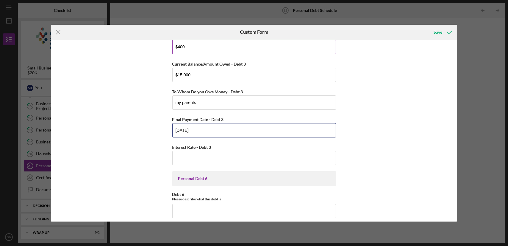
scroll to position [844, 0]
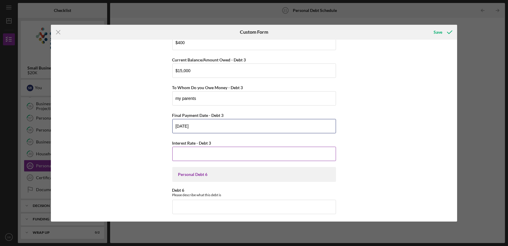
type input "[DATE]"
click at [211, 147] on input "Interest Rate - Debt 3" at bounding box center [254, 153] width 164 height 14
type input "7.00000%"
click at [437, 30] on div "Save" at bounding box center [438, 32] width 9 height 12
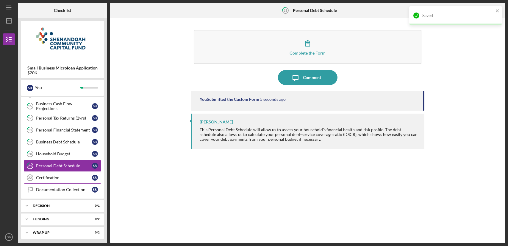
click at [60, 175] on div "Certification" at bounding box center [64, 177] width 56 height 5
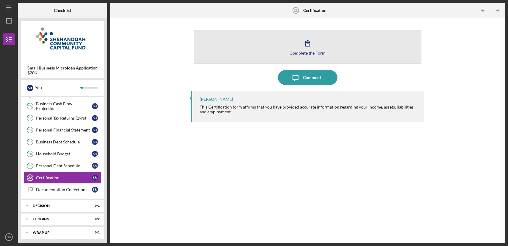
click at [251, 60] on button "Complete the Form Form" at bounding box center [307, 47] width 227 height 34
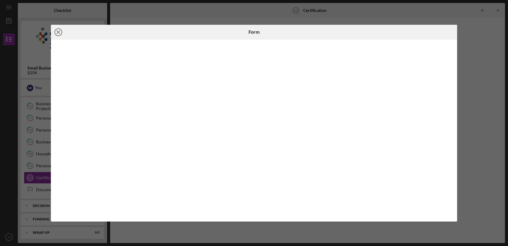
click at [57, 31] on line at bounding box center [58, 32] width 3 height 3
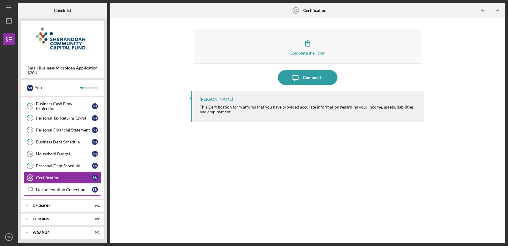
click at [77, 188] on div "Documentation Collection" at bounding box center [64, 189] width 56 height 5
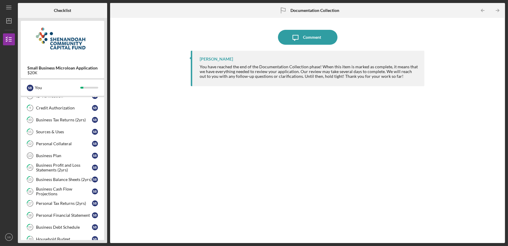
scroll to position [131, 0]
click at [65, 160] on link "Business Plan 13 Business Plan S B" at bounding box center [62, 156] width 77 height 12
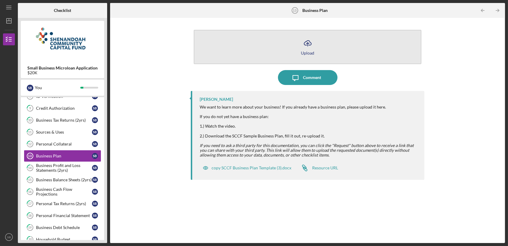
click at [317, 43] on button "Icon/Upload Upload" at bounding box center [307, 47] width 227 height 34
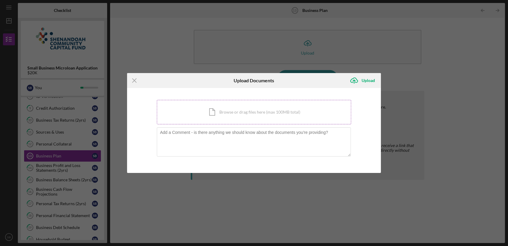
click at [254, 116] on div "Icon/Document Browse or drag files here (max 100MB total) Tap to choose files o…" at bounding box center [254, 112] width 195 height 24
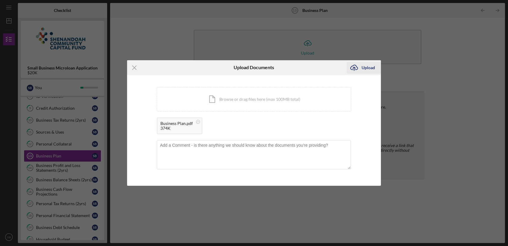
click at [359, 66] on icon "Icon/Upload" at bounding box center [354, 67] width 15 height 15
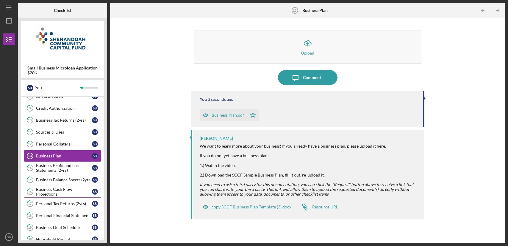
scroll to position [216, 0]
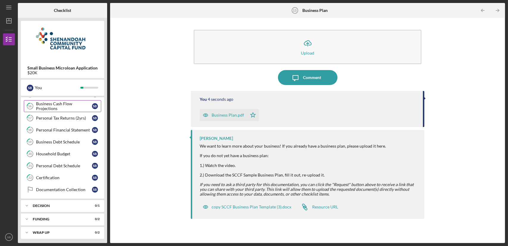
click at [83, 184] on link "Documentation Collection Documentation Collection S B" at bounding box center [62, 189] width 77 height 12
